Goal: Use online tool/utility: Use online tool/utility

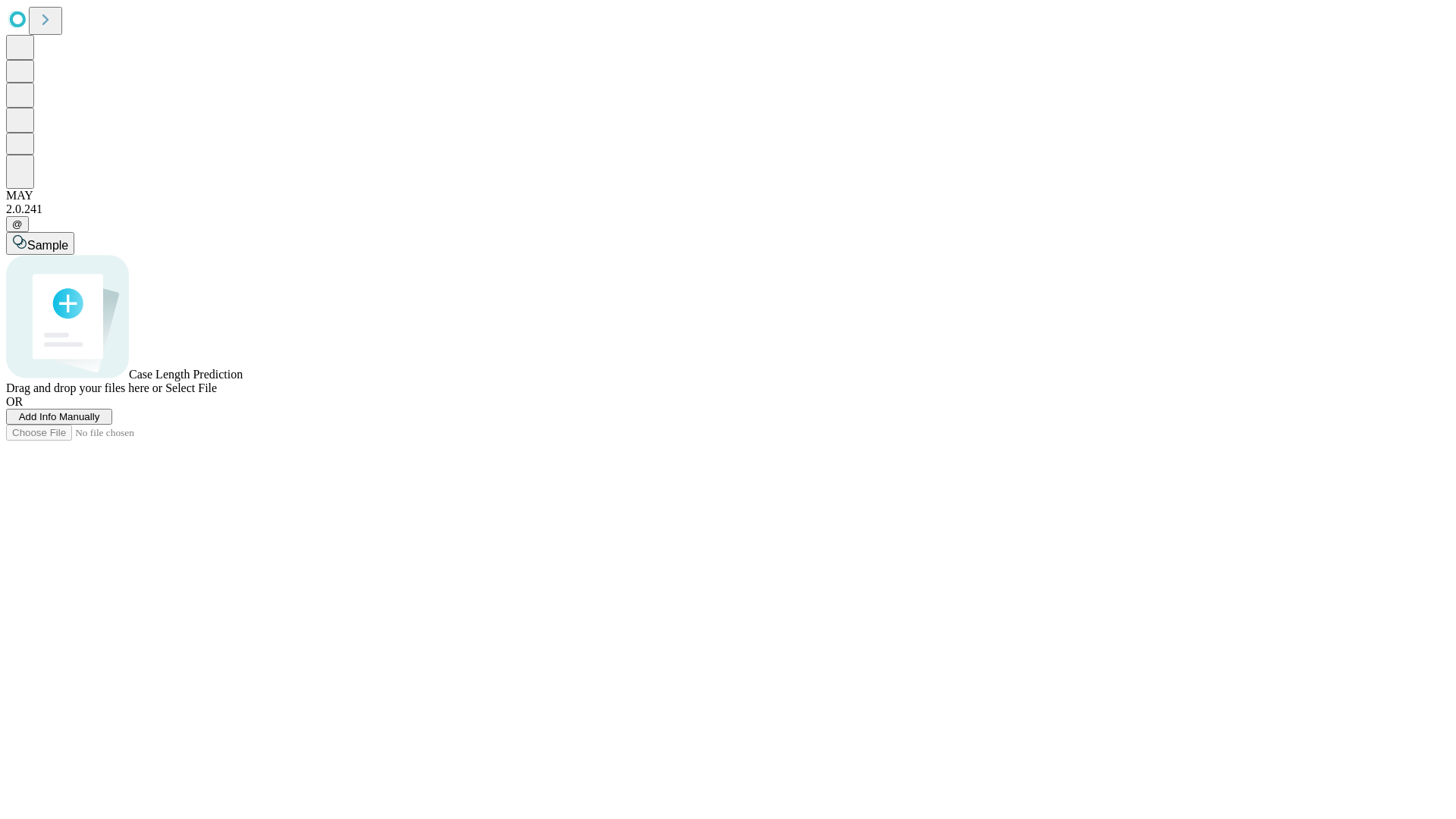
click at [217, 394] on span "Select File" at bounding box center [191, 387] width 52 height 13
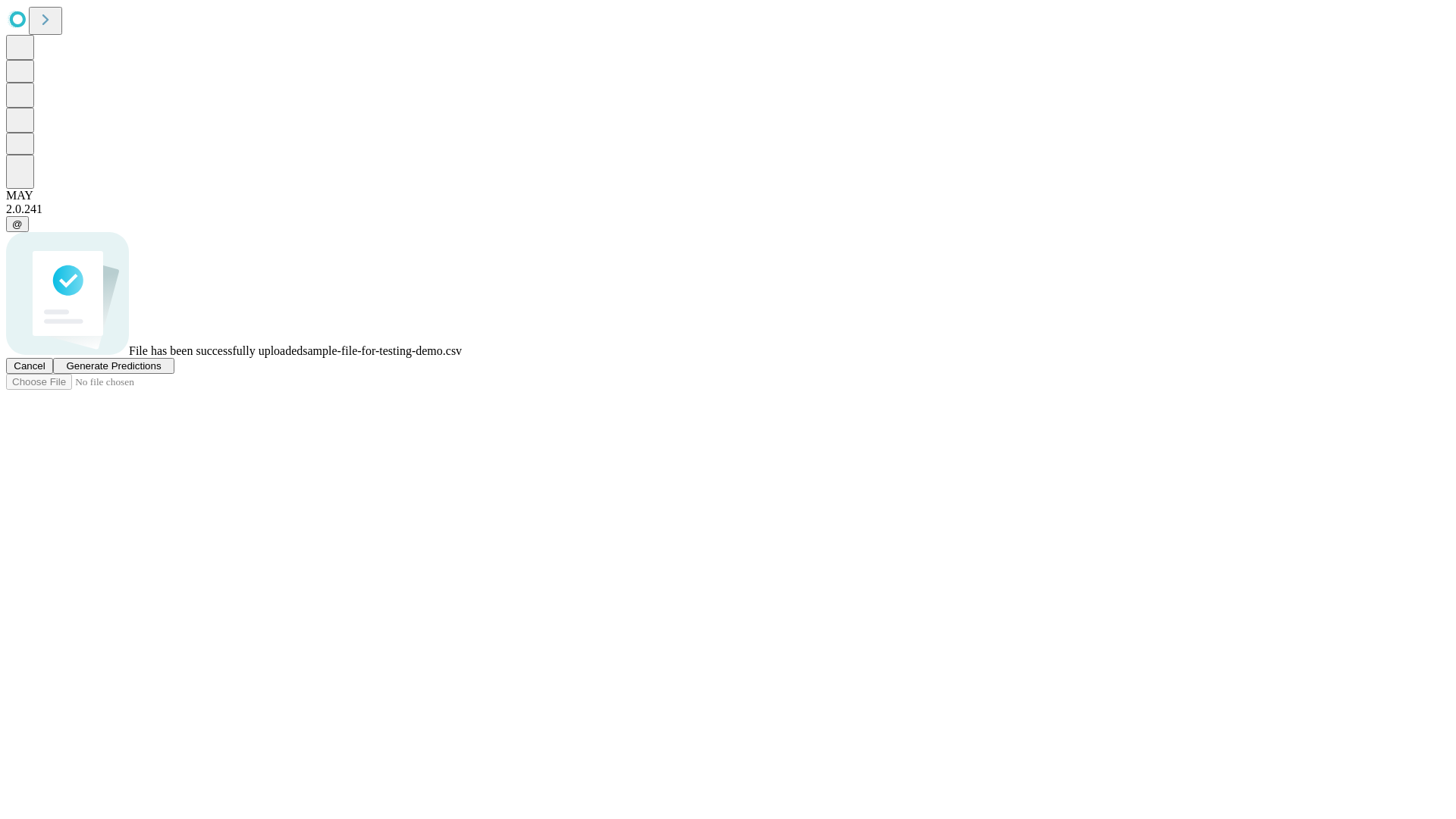
click at [161, 371] on span "Generate Predictions" at bounding box center [113, 365] width 95 height 11
